Goal: Transaction & Acquisition: Subscribe to service/newsletter

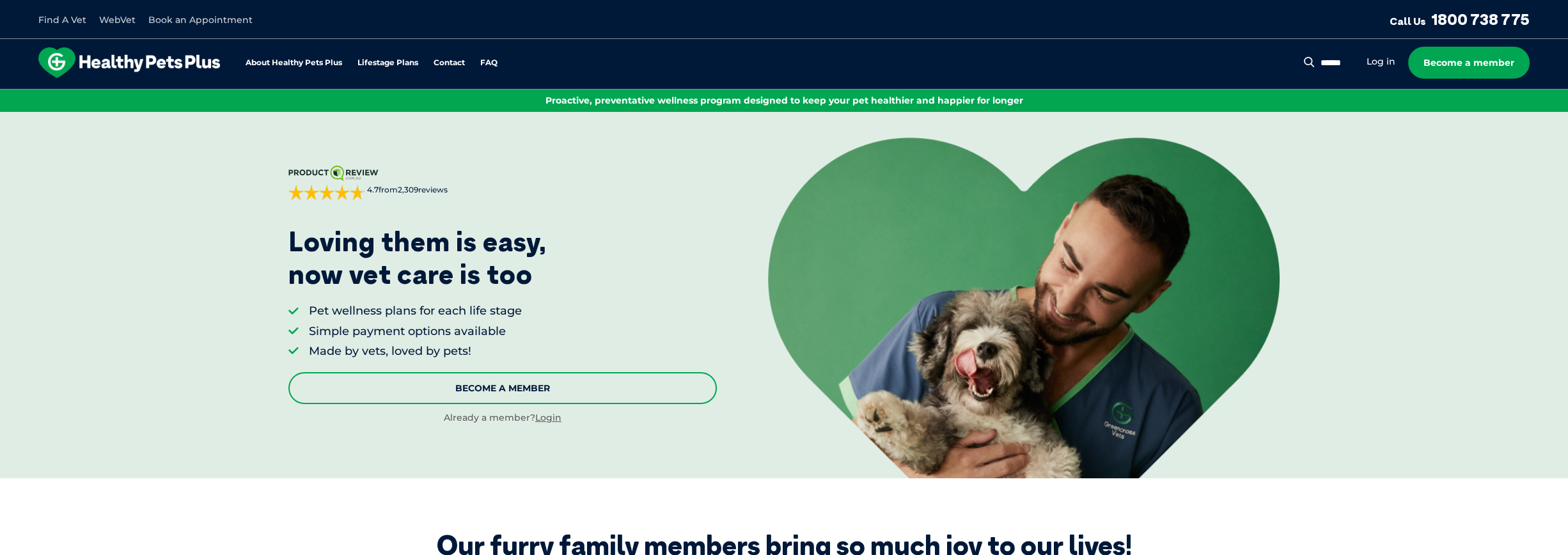
click at [518, 392] on link "Become A Member" at bounding box center [502, 388] width 428 height 32
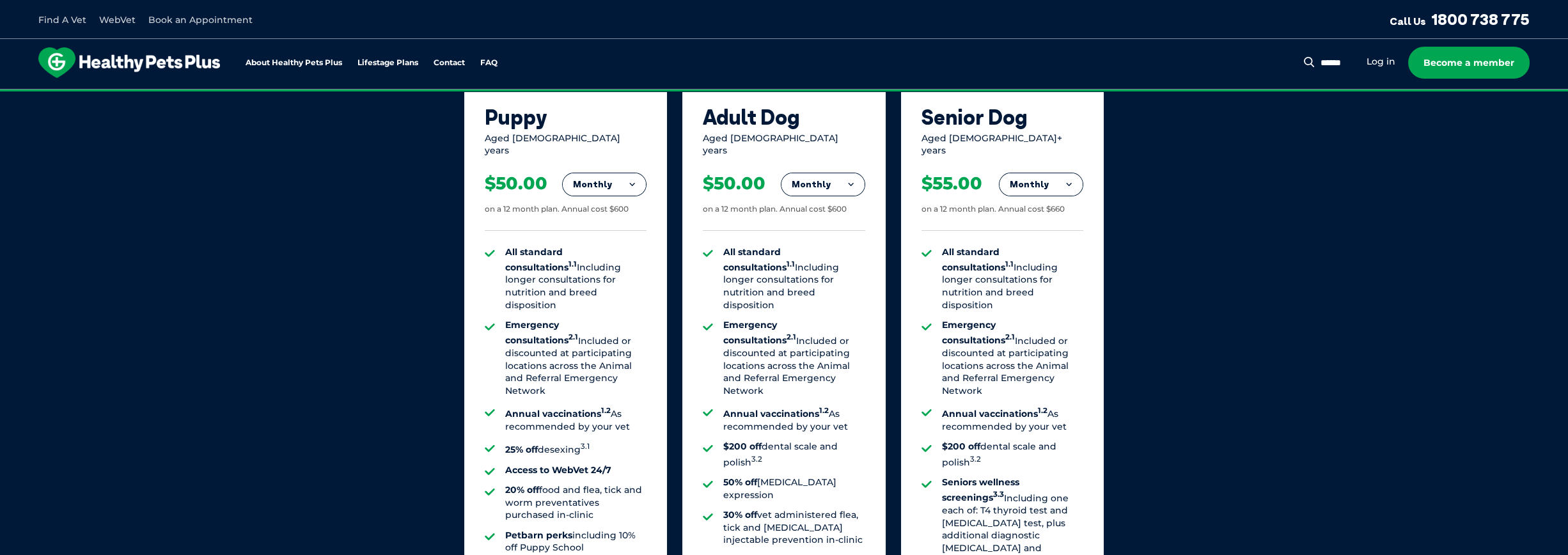
scroll to position [903, 0]
click at [627, 174] on button "Monthly" at bounding box center [604, 184] width 84 height 23
click at [544, 230] on div "All standard consultations 1.1 Including longer consultations for nutrition and…" at bounding box center [565, 416] width 162 height 372
click at [626, 140] on div "Aged [DEMOGRAPHIC_DATA] years" at bounding box center [565, 144] width 162 height 25
click at [617, 173] on button "Monthly" at bounding box center [604, 184] width 84 height 23
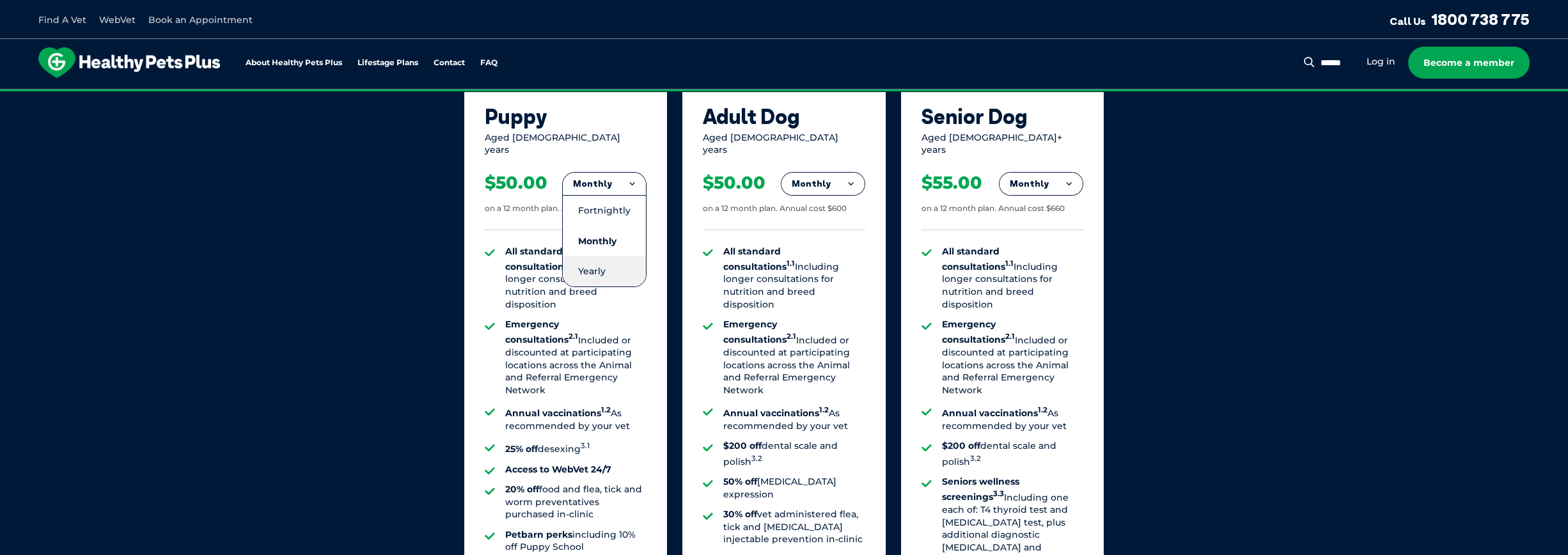
click at [589, 266] on li "Yearly" at bounding box center [604, 271] width 84 height 30
click at [618, 174] on button "Yearly" at bounding box center [604, 184] width 84 height 23
click at [613, 196] on li "Fortnightly" at bounding box center [604, 210] width 84 height 31
click at [607, 174] on button "Fortnightly" at bounding box center [601, 184] width 90 height 23
click at [612, 236] on li "Monthly" at bounding box center [601, 241] width 90 height 30
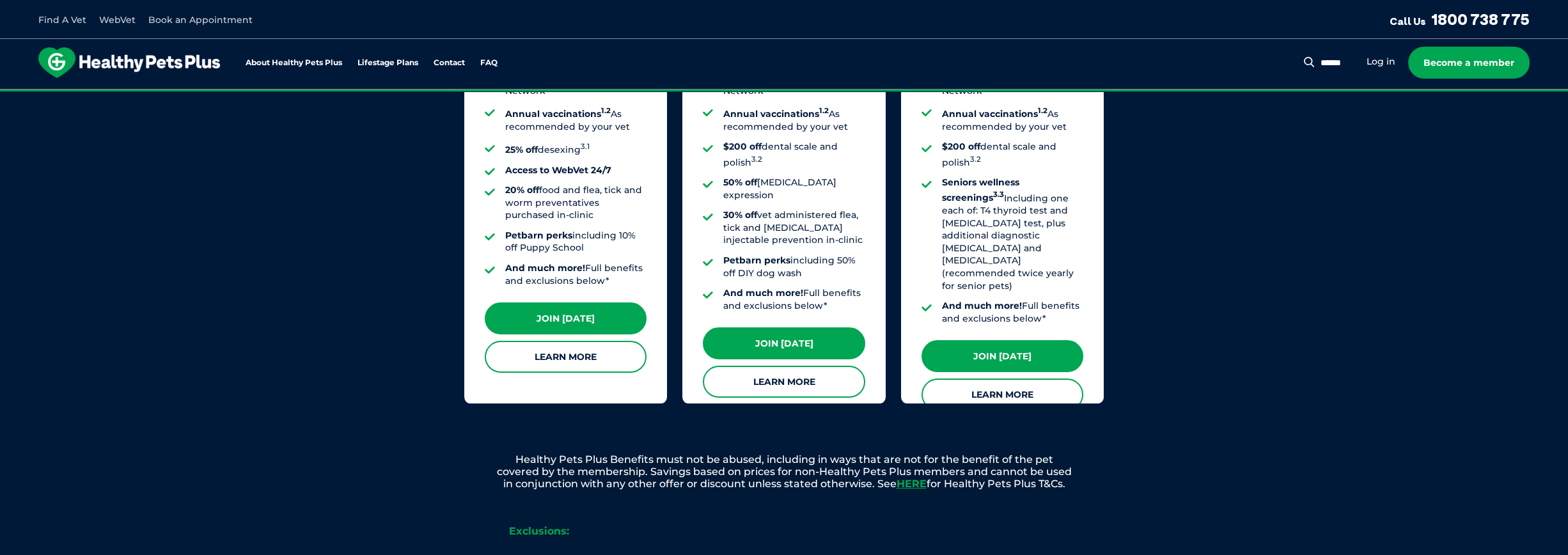
scroll to position [1222, 0]
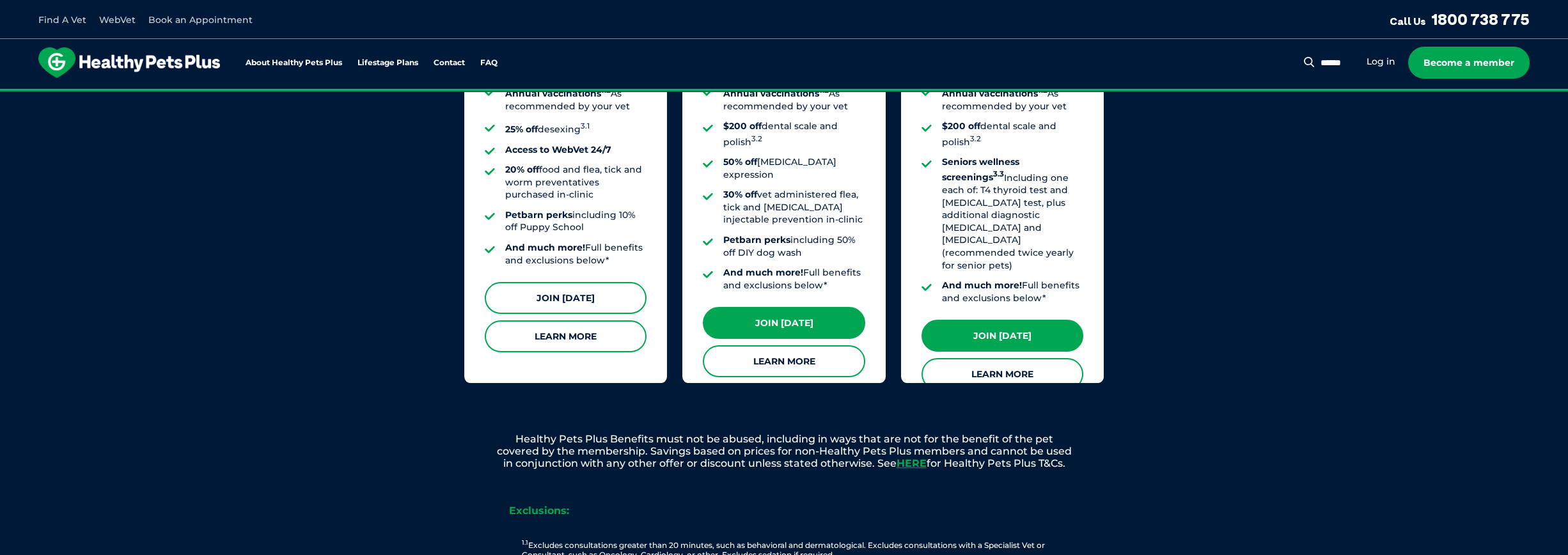
click at [580, 294] on link "Join [DATE]" at bounding box center [565, 298] width 162 height 32
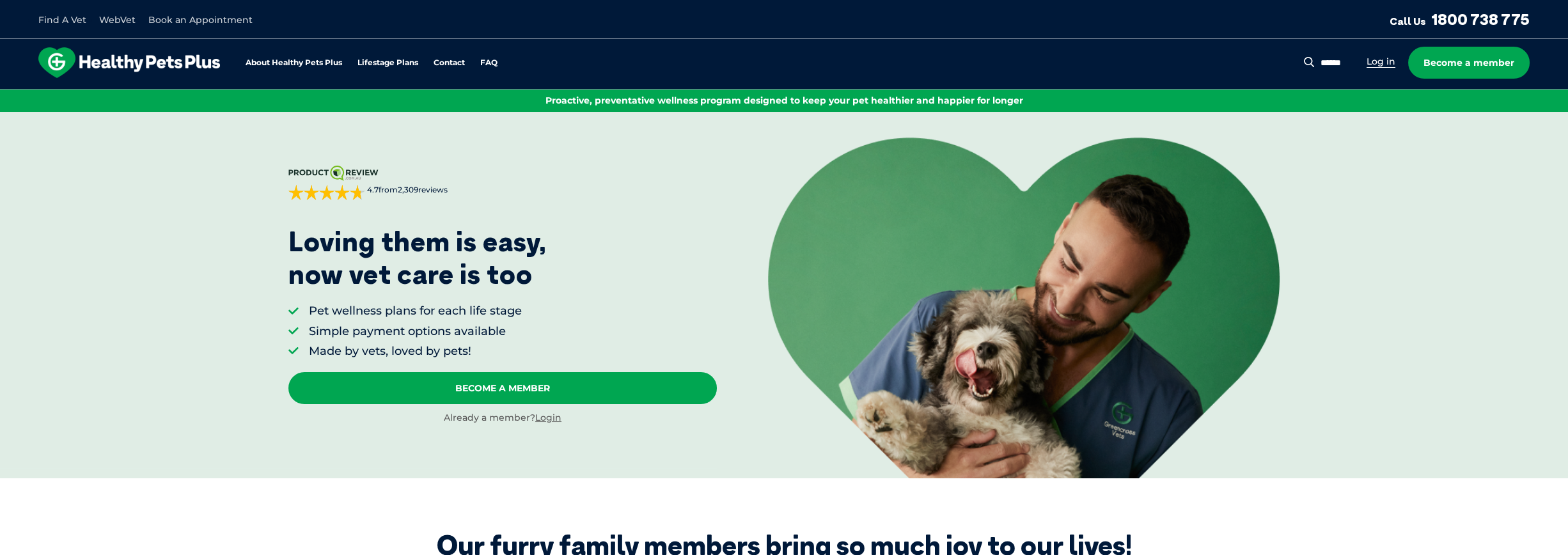
click at [1390, 63] on link "Log in" at bounding box center [1380, 61] width 29 height 12
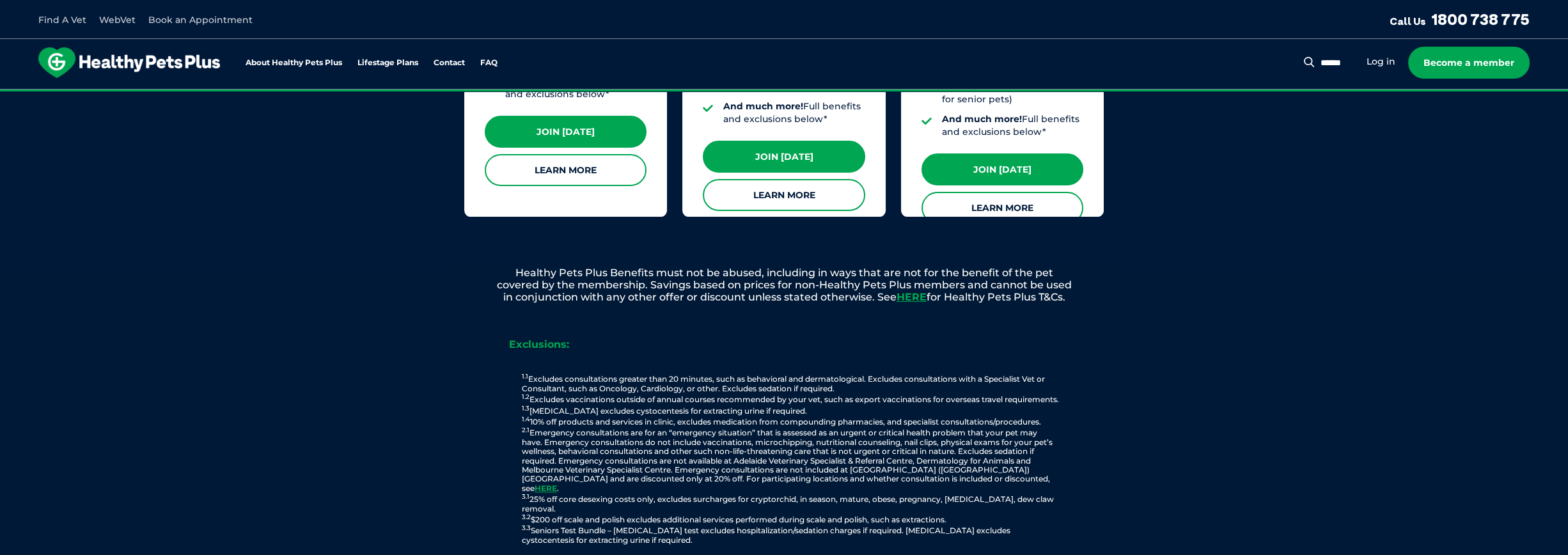
scroll to position [1406, 0]
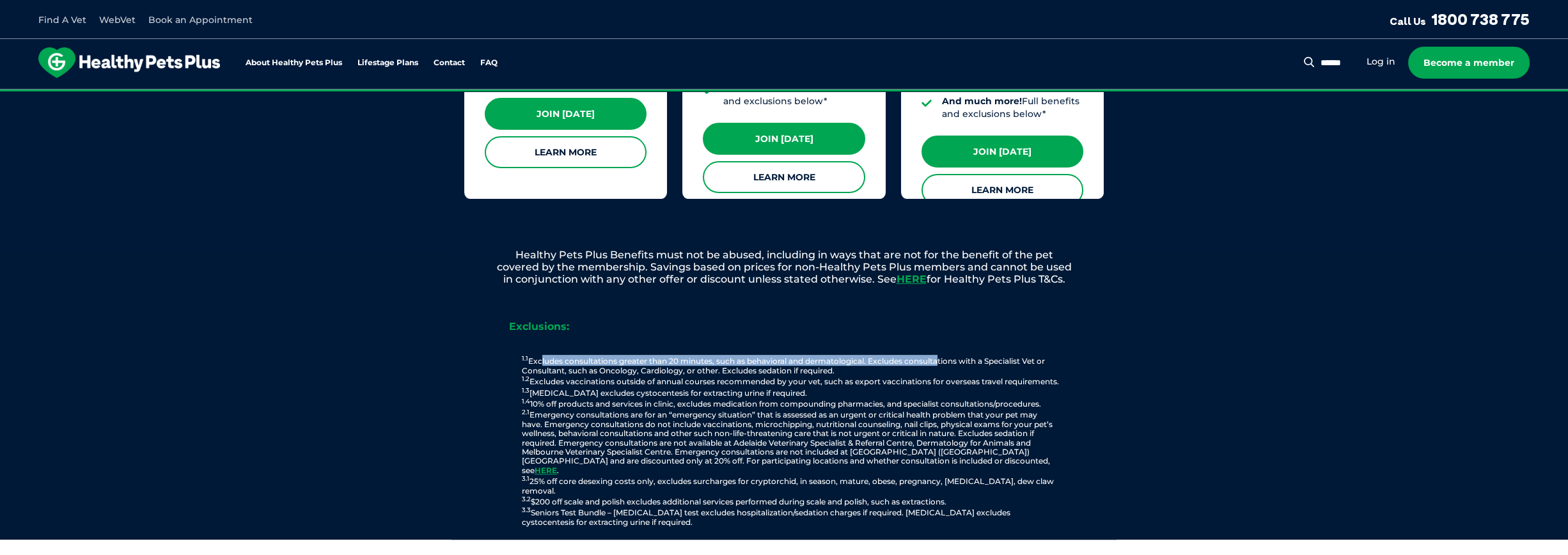
drag, startPoint x: 541, startPoint y: 351, endPoint x: 937, endPoint y: 353, distance: 396.0
click at [937, 355] on p "1.1 Excludes consultations greater than 20 minutes, such as behavioral and derm…" at bounding box center [790, 440] width 627 height 172
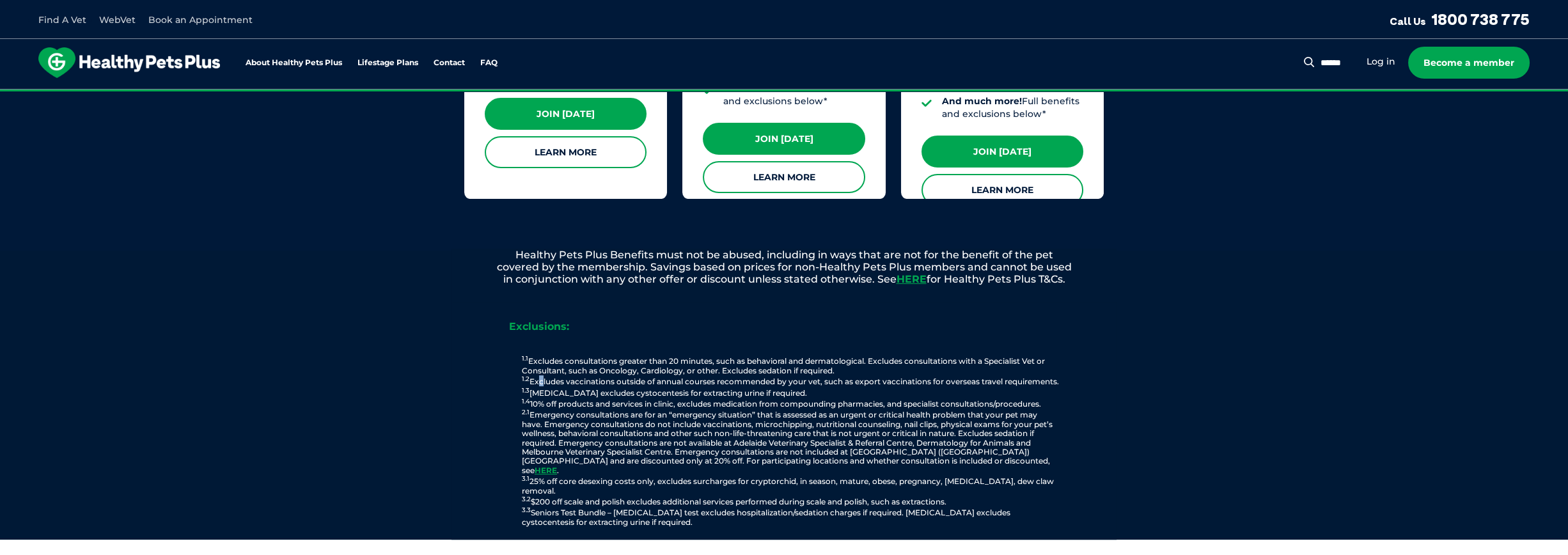
click at [539, 371] on p "1.1 Excludes consultations greater than 20 minutes, such as behavioral and derm…" at bounding box center [790, 440] width 627 height 172
